Goal: Transaction & Acquisition: Subscribe to service/newsletter

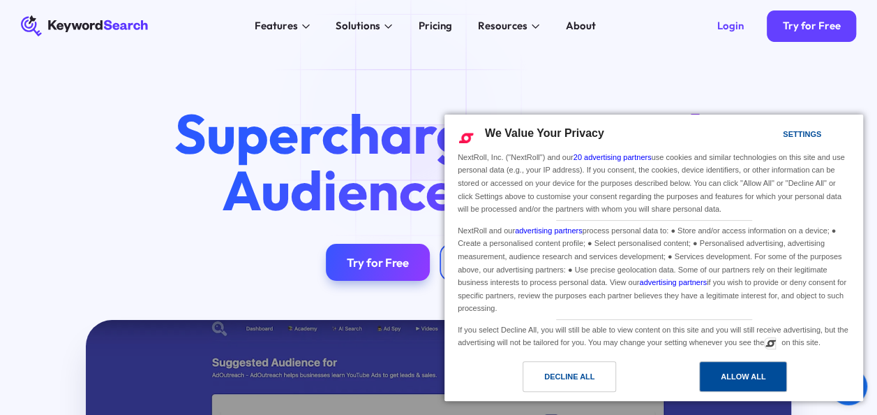
click at [731, 374] on div "Allow All" at bounding box center [743, 375] width 45 height 15
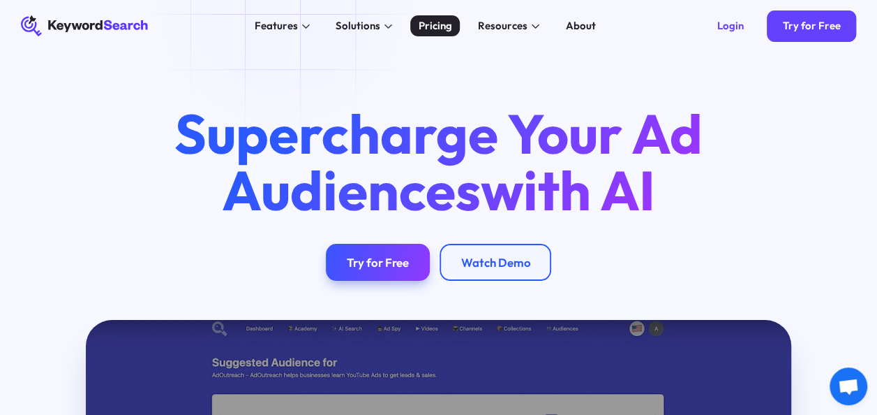
click at [451, 32] on div "Pricing" at bounding box center [435, 25] width 33 height 15
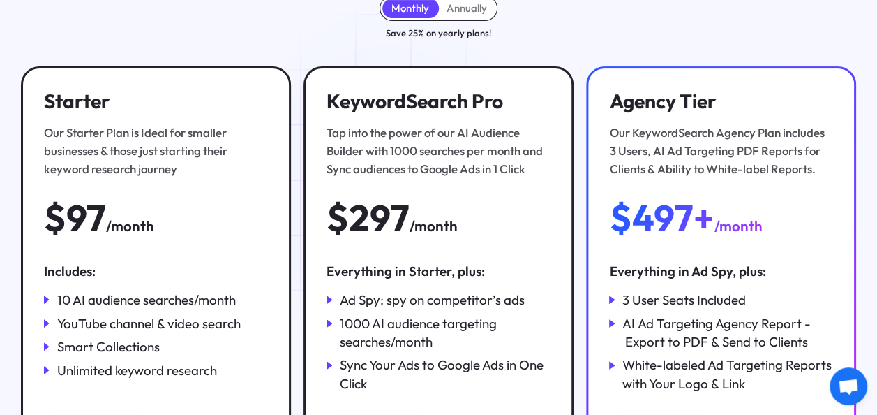
scroll to position [193, 0]
